Goal: Find specific page/section: Find specific page/section

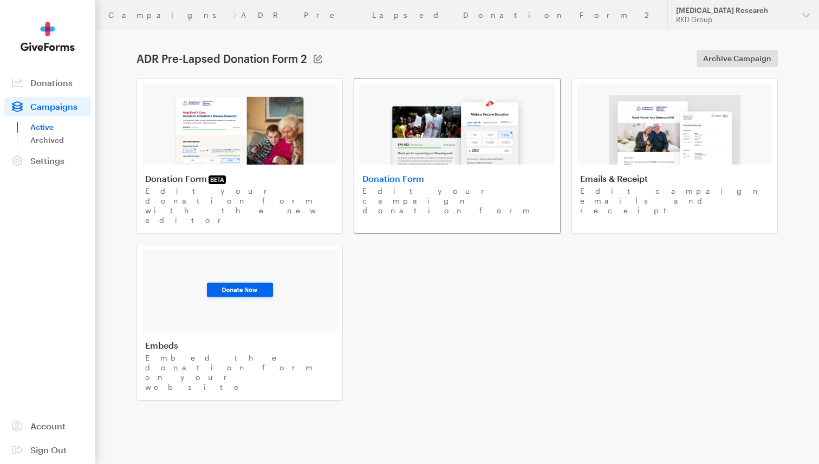
click at [422, 140] on img at bounding box center [457, 129] width 138 height 69
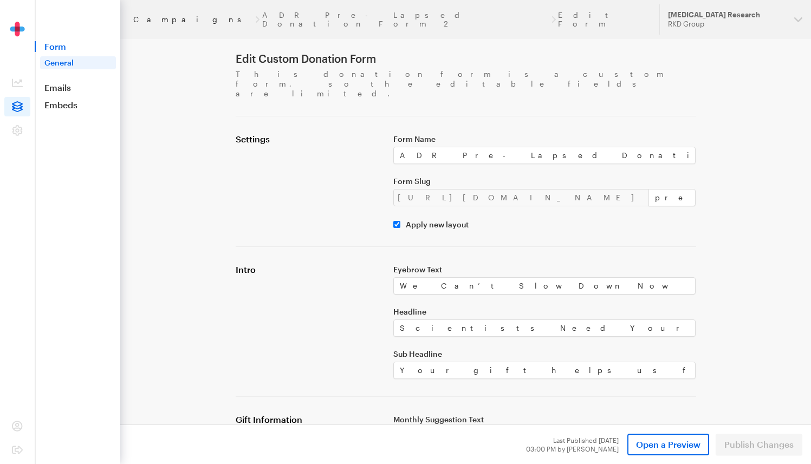
click at [148, 16] on link "Campaigns" at bounding box center [193, 19] width 120 height 9
